Goal: Task Accomplishment & Management: Complete application form

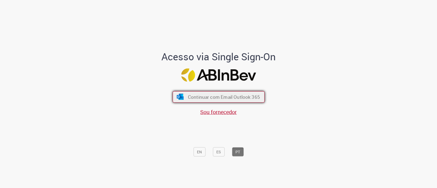
click at [187, 94] on span "Continuar com Email Outlook 365" at bounding box center [223, 97] width 72 height 6
click at [206, 95] on span "Continuar com Email Outlook 365" at bounding box center [223, 97] width 72 height 6
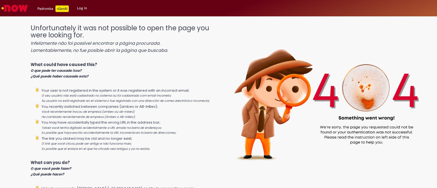
click at [16, 13] on img "Go to homepage" at bounding box center [15, 8] width 28 height 11
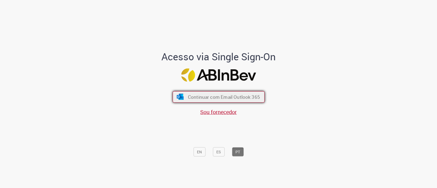
click at [191, 93] on button "Continuar com Email Outlook 365" at bounding box center [218, 96] width 92 height 11
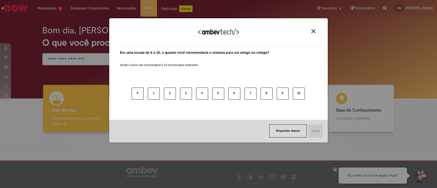
click at [313, 33] on img "Close" at bounding box center [313, 31] width 4 height 4
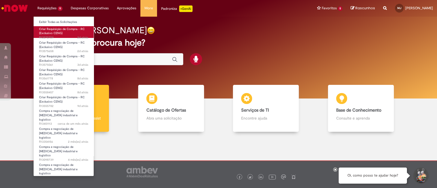
click at [53, 32] on span "Criar Requisição de Compra - RC (Exclusivo CENG)" at bounding box center [62, 31] width 46 height 8
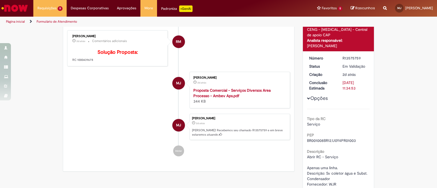
scroll to position [54, 0]
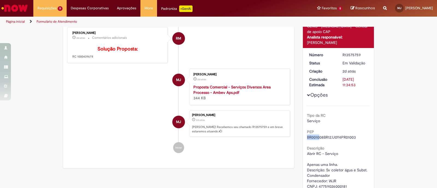
click at [316, 134] on div "PEP BR001008BR12.U0Y4PR01003" at bounding box center [338, 134] width 63 height 12
click at [318, 135] on span "BR001008BR12.U0Y4PR01003" at bounding box center [331, 137] width 49 height 5
copy div "BR001008BR12.U0Y4PR01003"
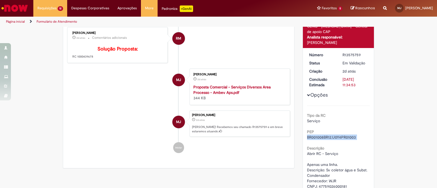
copy div "BR001008BR12.U0Y4PR01003"
